Goal: Task Accomplishment & Management: Use online tool/utility

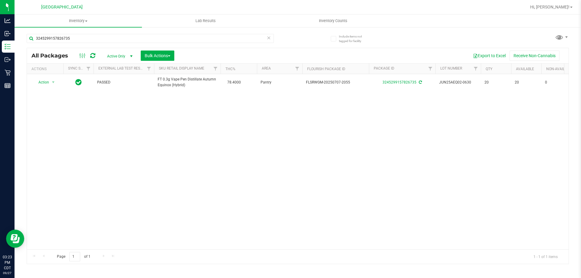
click at [269, 38] on icon at bounding box center [269, 37] width 4 height 7
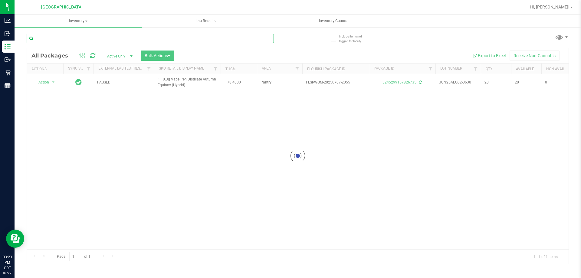
click at [262, 40] on input "text" at bounding box center [150, 38] width 247 height 9
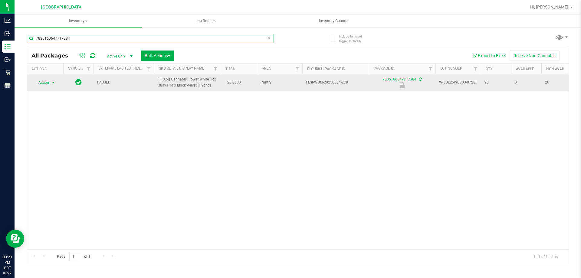
type input "7835160647717384"
click at [45, 83] on span "Action" at bounding box center [41, 82] width 16 height 8
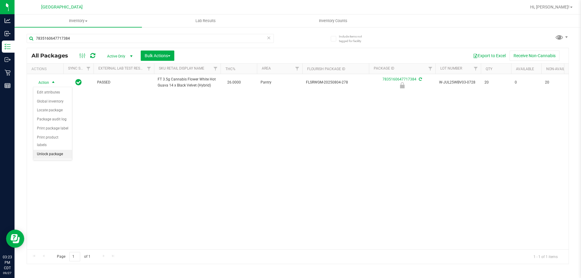
click at [53, 150] on li "Unlock package" at bounding box center [52, 154] width 39 height 9
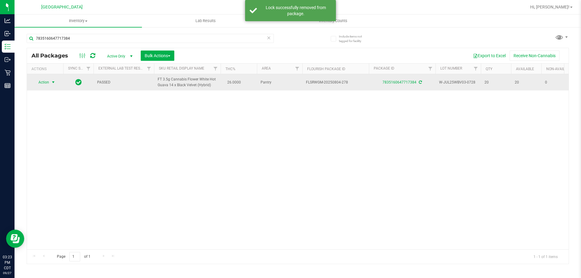
click at [51, 84] on span "select" at bounding box center [54, 82] width 8 height 8
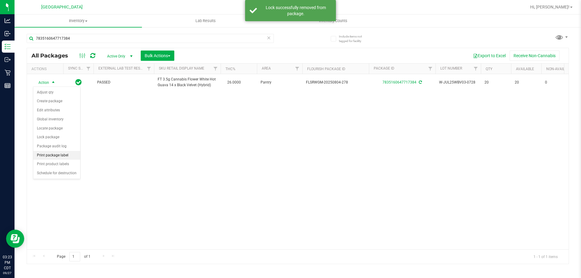
click at [75, 157] on li "Print package label" at bounding box center [56, 155] width 47 height 9
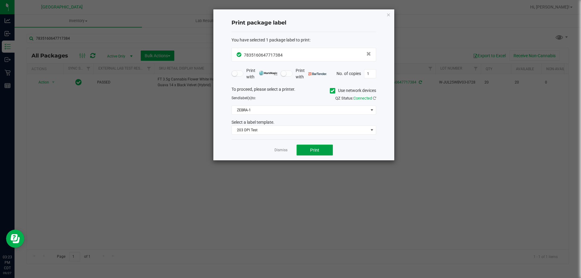
click at [312, 149] on span "Print" at bounding box center [314, 150] width 9 height 5
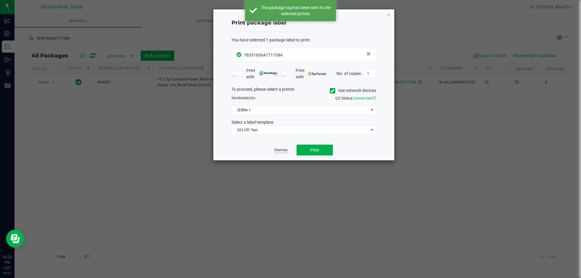
click at [278, 151] on link "Dismiss" at bounding box center [281, 150] width 13 height 5
